Goal: Task Accomplishment & Management: Manage account settings

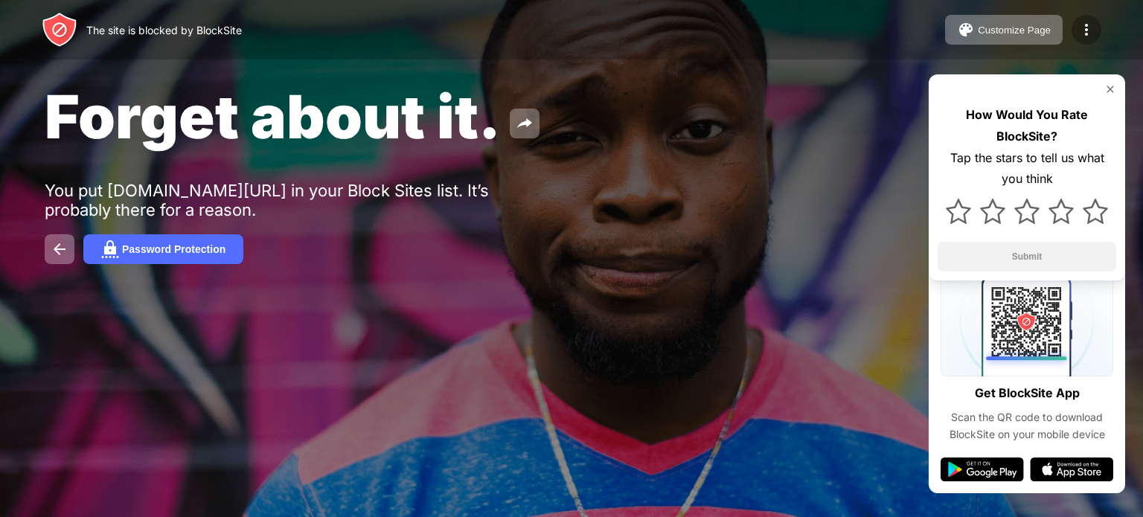
click at [1085, 30] on img at bounding box center [1086, 30] width 18 height 18
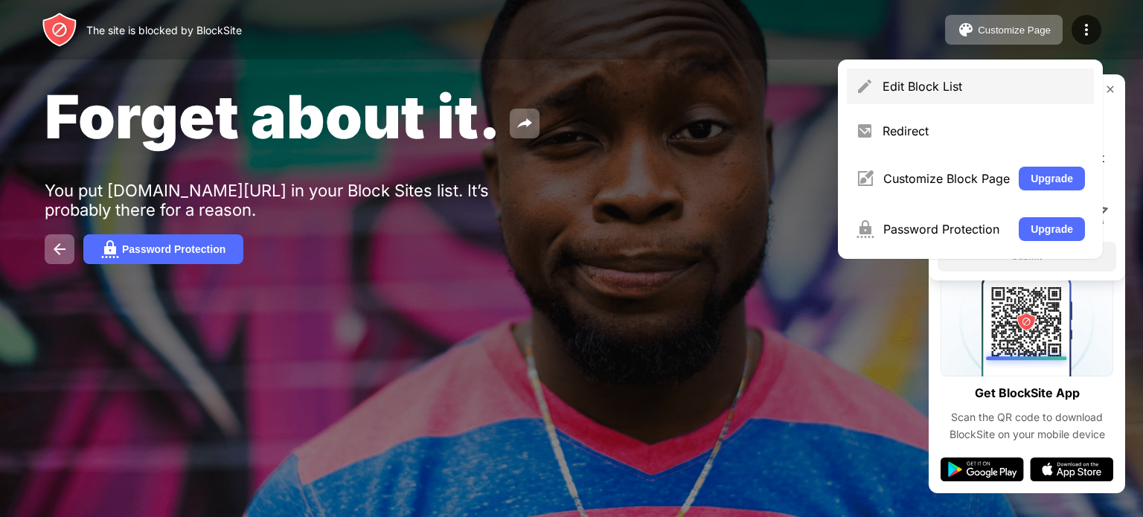
click at [972, 83] on div "Edit Block List" at bounding box center [983, 86] width 202 height 15
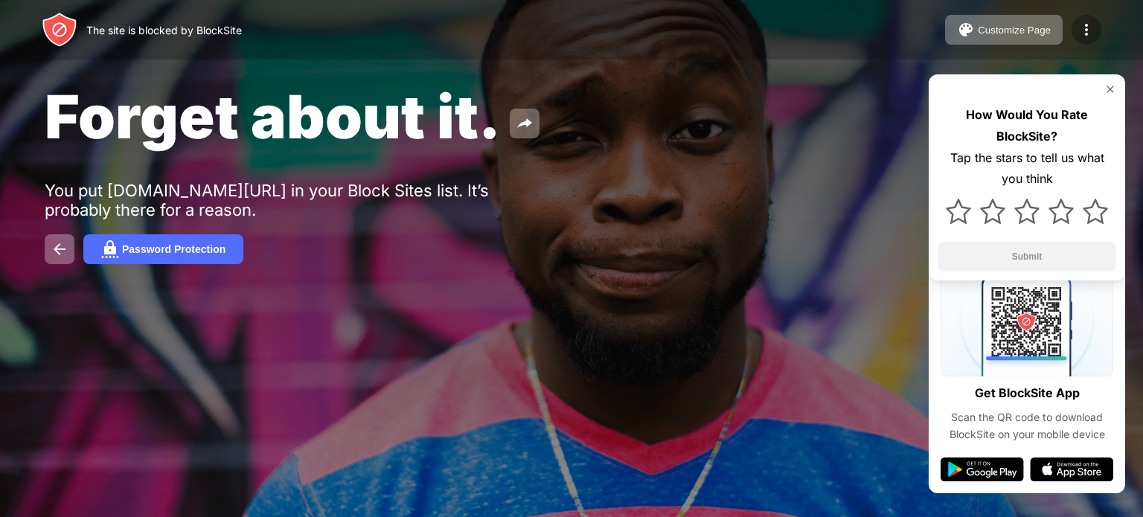
click at [1088, 16] on div at bounding box center [1086, 30] width 30 height 30
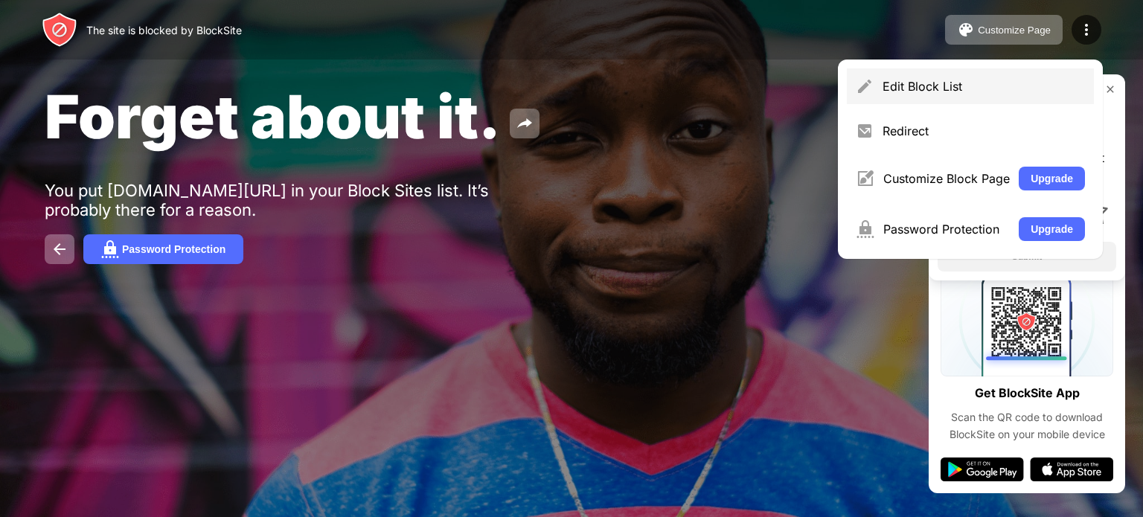
click at [972, 83] on div "Edit Block List" at bounding box center [983, 86] width 202 height 15
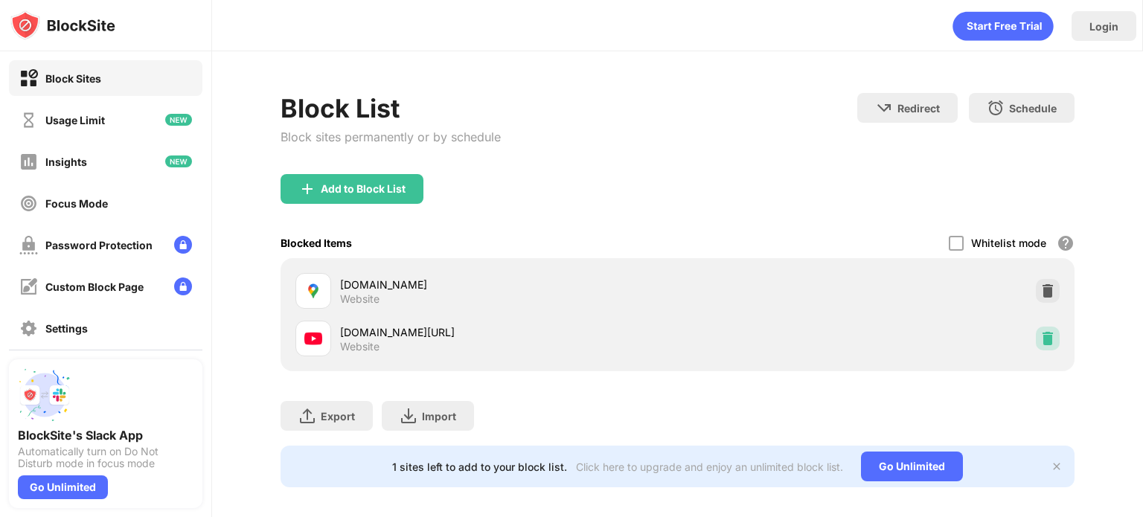
click at [1040, 338] on img at bounding box center [1047, 338] width 15 height 15
